Goal: Find specific page/section: Find specific page/section

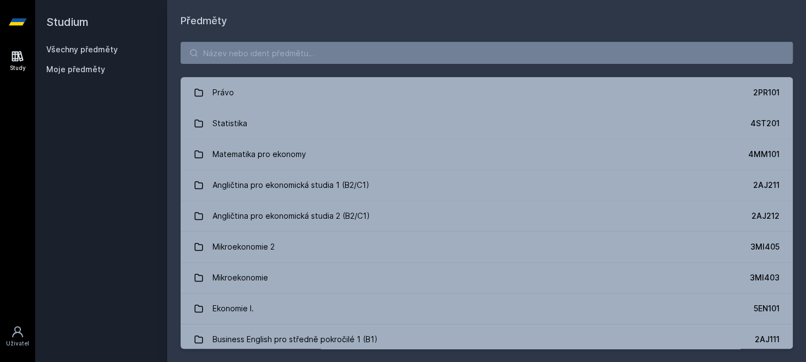
click at [78, 71] on span "Moje předměty" at bounding box center [75, 69] width 59 height 11
click at [55, 72] on span "Moje předměty" at bounding box center [75, 69] width 59 height 11
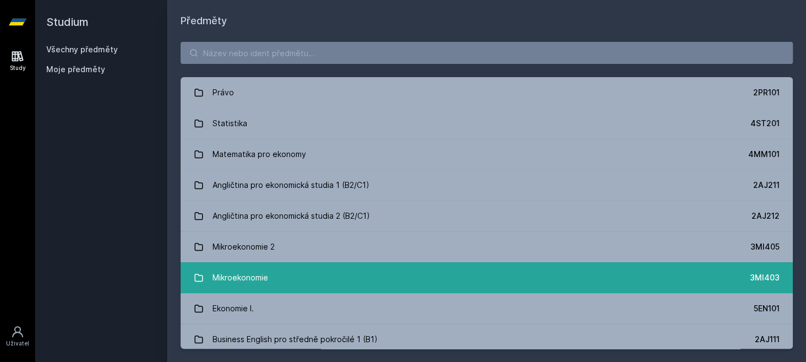
click at [285, 270] on link "Mikroekonomie 3MI403" at bounding box center [487, 277] width 612 height 31
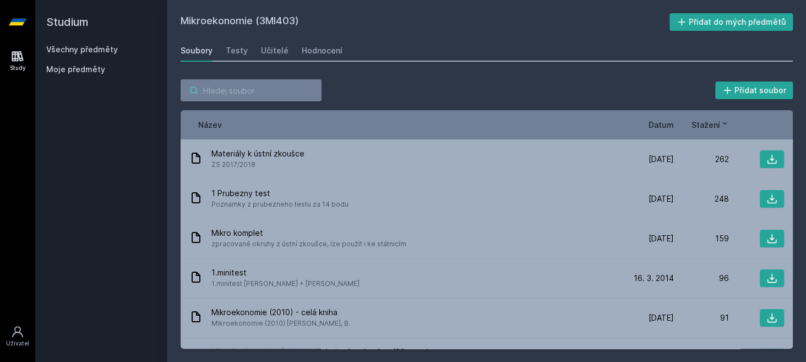
click at [242, 90] on input "search" at bounding box center [251, 90] width 141 height 22
paste input "5EN107"
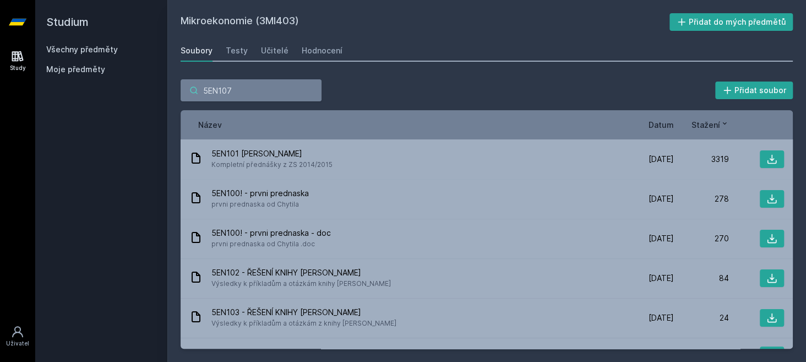
type input "5EN107"
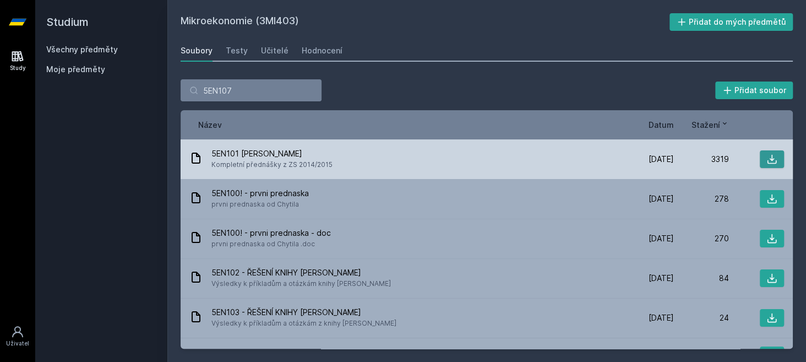
click at [772, 158] on button at bounding box center [772, 159] width 24 height 18
